Goal: Information Seeking & Learning: Learn about a topic

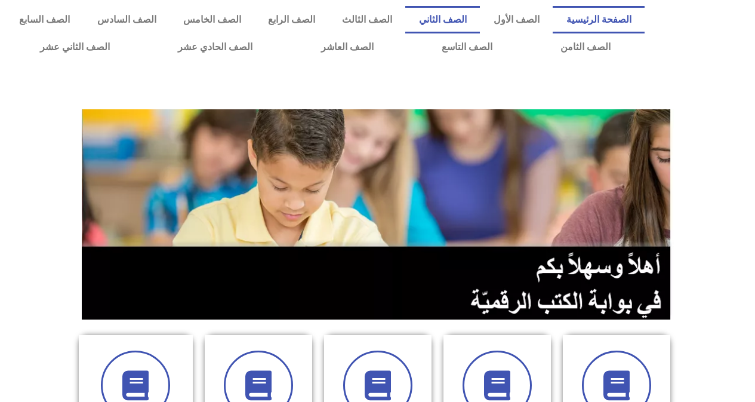
click at [456, 21] on link "الصف الثاني" at bounding box center [442, 19] width 75 height 27
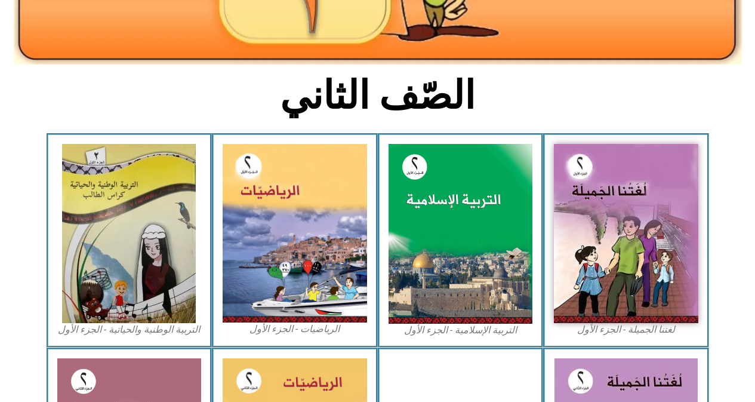
scroll to position [239, 0]
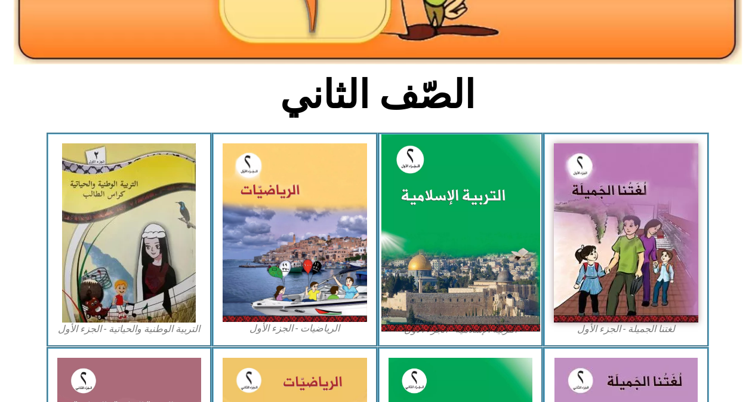
click at [433, 178] on img at bounding box center [460, 233] width 159 height 198
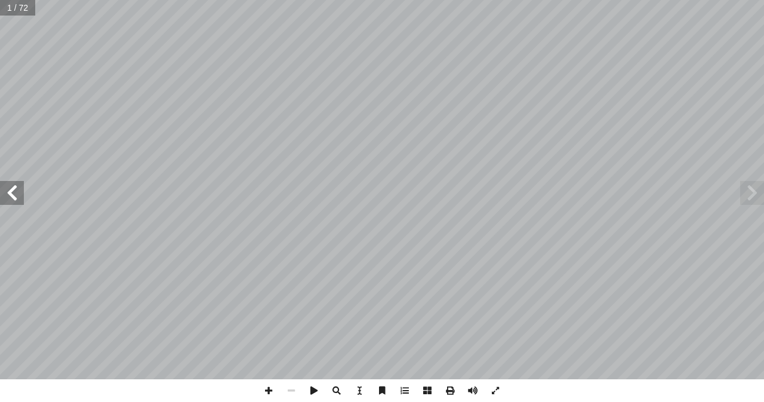
click at [8, 193] on span at bounding box center [12, 193] width 24 height 24
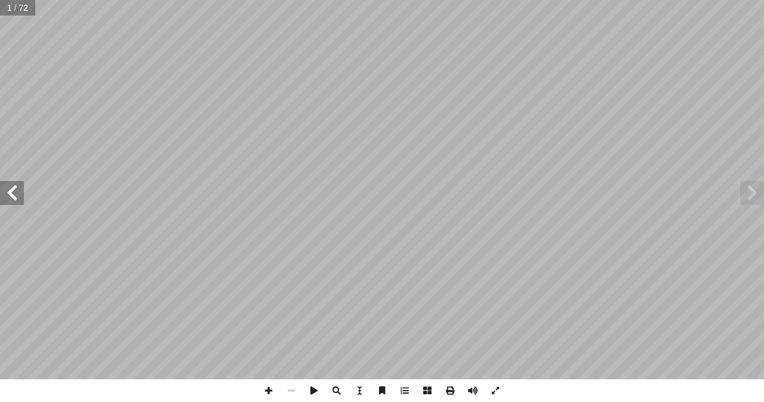
click at [10, 192] on span at bounding box center [12, 193] width 24 height 24
click at [12, 192] on span at bounding box center [12, 193] width 24 height 24
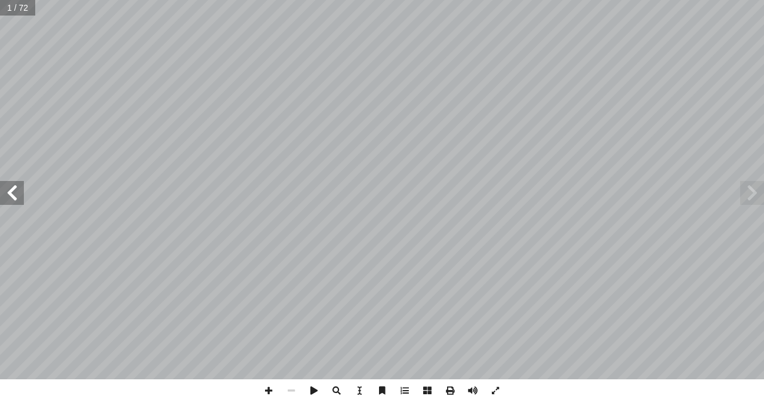
click at [12, 192] on span at bounding box center [12, 193] width 24 height 24
click at [8, 190] on span at bounding box center [12, 193] width 24 height 24
click at [268, 390] on span at bounding box center [268, 390] width 23 height 23
click at [7, 191] on span at bounding box center [12, 193] width 24 height 24
click at [288, 389] on span at bounding box center [291, 390] width 23 height 23
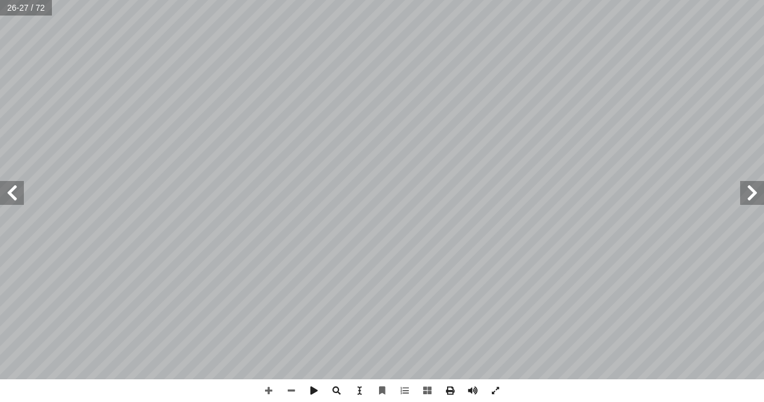
click at [11, 191] on span at bounding box center [12, 193] width 24 height 24
click at [11, 190] on span at bounding box center [12, 193] width 24 height 24
click at [289, 390] on span at bounding box center [291, 390] width 23 height 23
click at [267, 389] on span at bounding box center [268, 390] width 23 height 23
click at [763, 79] on html "الصفحة الرئيسية الصف الأول الصف الثاني الصف الثالث الصف الرابع الصف الخامس الصف…" at bounding box center [382, 39] width 764 height 79
